Goal: Transaction & Acquisition: Obtain resource

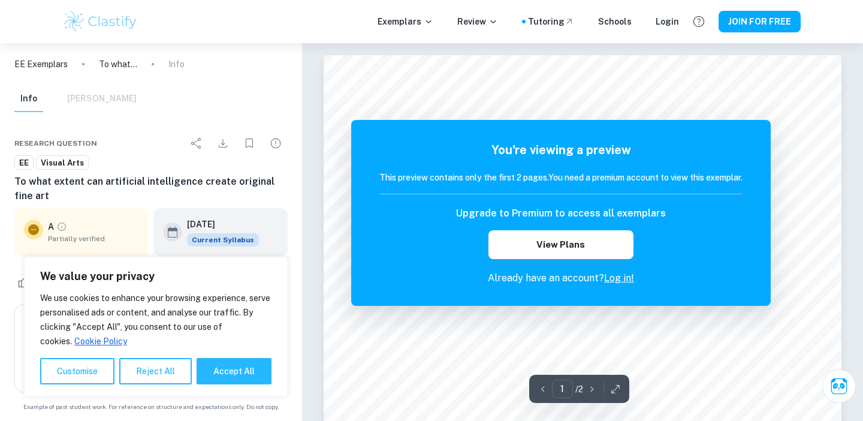
click at [611, 280] on link "Log in!" at bounding box center [619, 277] width 30 height 11
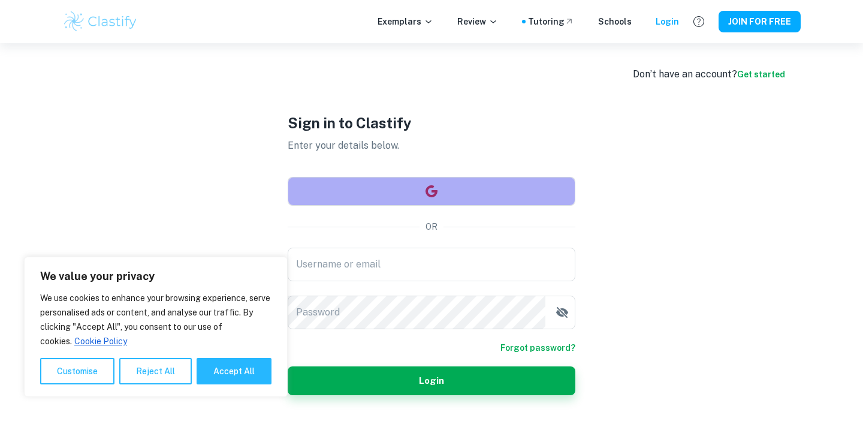
click at [457, 180] on button "button" at bounding box center [432, 191] width 288 height 29
